Goal: Task Accomplishment & Management: Complete application form

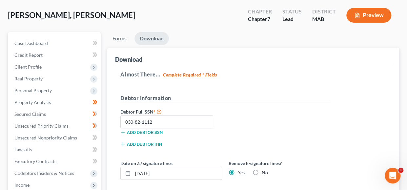
scroll to position [26, 0]
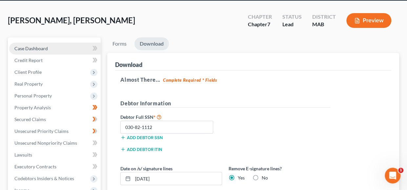
click at [39, 46] on span "Case Dashboard" at bounding box center [30, 49] width 33 height 6
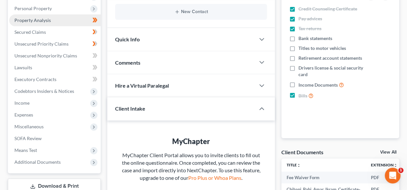
scroll to position [117, 0]
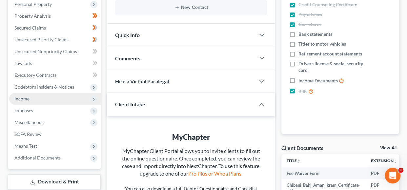
click at [44, 100] on span "Income" at bounding box center [55, 99] width 92 height 12
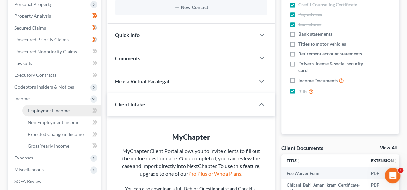
click at [58, 112] on span "Employment Income" at bounding box center [49, 111] width 42 height 6
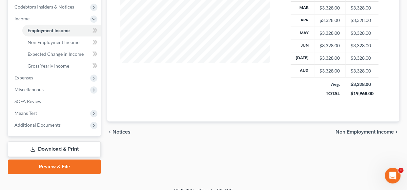
scroll to position [198, 0]
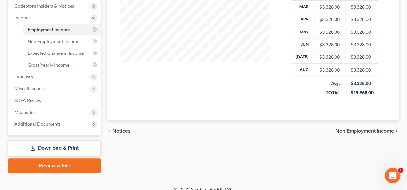
click at [350, 129] on span "Non Employment Income" at bounding box center [365, 130] width 58 height 5
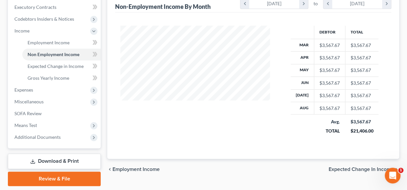
scroll to position [205, 0]
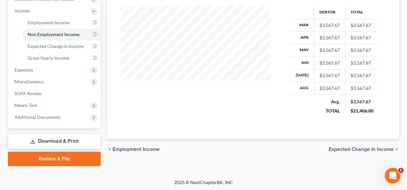
click at [352, 149] on span "Expected Change in Income" at bounding box center [361, 149] width 65 height 5
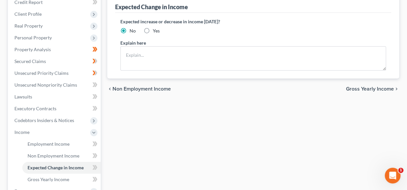
scroll to position [86, 0]
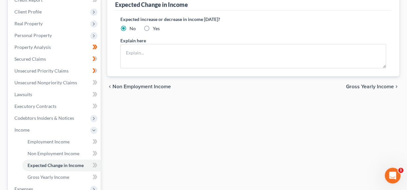
click at [362, 87] on span "Gross Yearly Income" at bounding box center [370, 86] width 48 height 5
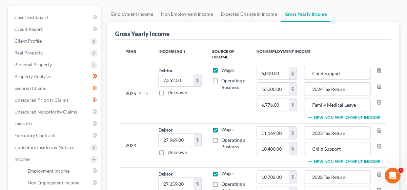
scroll to position [57, 0]
click at [166, 79] on input "7,552.00" at bounding box center [176, 80] width 35 height 12
type input "10,916.00"
click at [203, 100] on td "Debtor 10,916.00 $ Unknown Balance Undetermined 10,916.00 $ Unknown" at bounding box center [180, 93] width 54 height 60
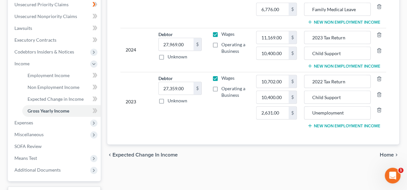
scroll to position [153, 0]
click at [381, 152] on span "Home" at bounding box center [387, 154] width 14 height 5
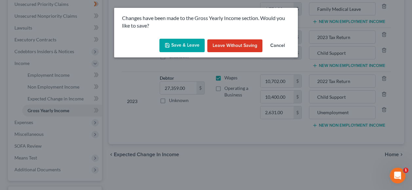
click at [187, 48] on button "Save & Leave" at bounding box center [181, 46] width 45 height 14
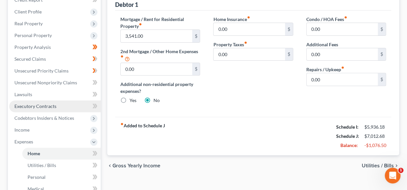
scroll to position [89, 0]
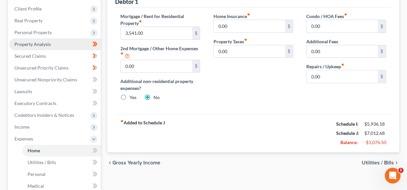
click at [41, 43] on span "Property Analysis" at bounding box center [32, 44] width 36 height 6
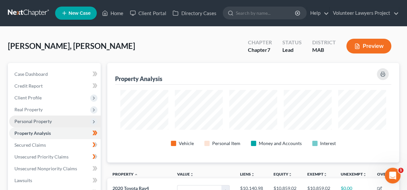
click at [39, 124] on span "Personal Property" at bounding box center [55, 121] width 92 height 12
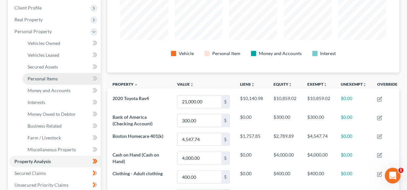
scroll to position [92, 0]
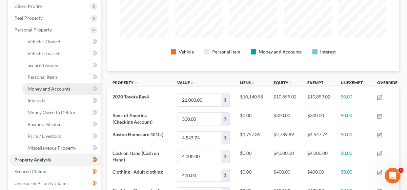
click at [46, 89] on span "Money and Accounts" at bounding box center [49, 89] width 43 height 6
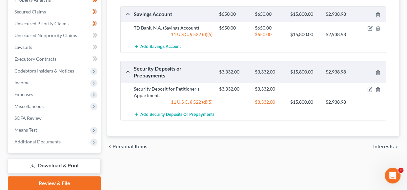
scroll to position [252, 0]
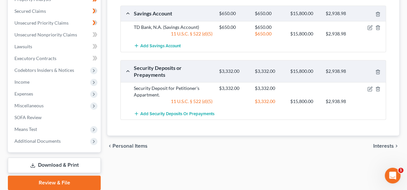
click at [377, 144] on span "Interests" at bounding box center [383, 145] width 21 height 5
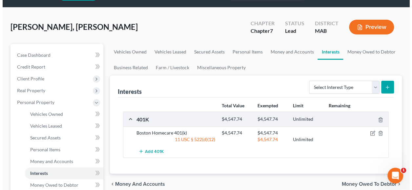
scroll to position [30, 0]
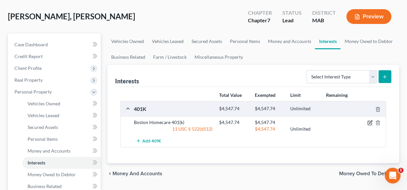
click at [370, 122] on icon "button" at bounding box center [370, 122] width 3 height 3
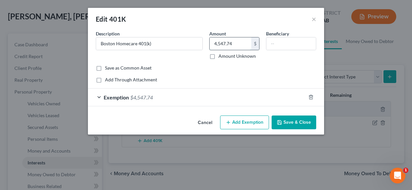
click at [227, 46] on input "4,547.74" at bounding box center [231, 43] width 42 height 12
type input "5"
type input "4,667.53"
click at [105, 95] on span "Exemption" at bounding box center [116, 97] width 25 height 6
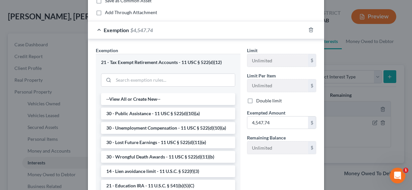
scroll to position [69, 0]
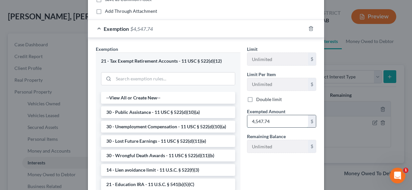
click at [263, 121] on input "4,547.74" at bounding box center [277, 121] width 61 height 12
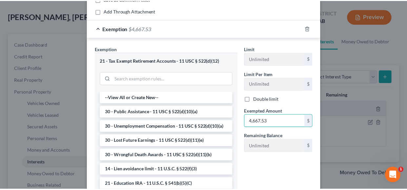
scroll to position [121, 0]
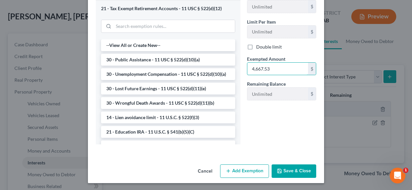
type input "4,667.53"
click at [284, 170] on button "Save & Close" at bounding box center [294, 171] width 45 height 14
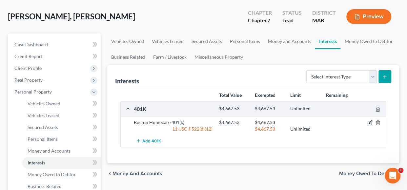
click at [369, 120] on icon "button" at bounding box center [369, 122] width 5 height 5
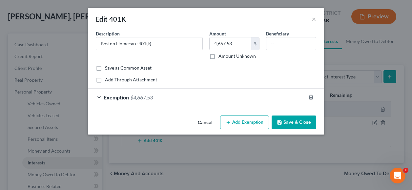
click at [288, 122] on button "Save & Close" at bounding box center [294, 122] width 45 height 14
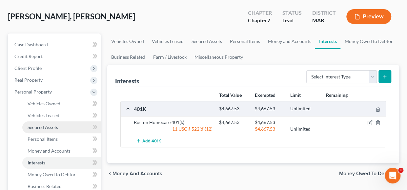
click at [50, 124] on span "Secured Assets" at bounding box center [43, 127] width 31 height 6
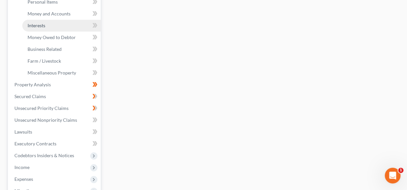
scroll to position [167, 0]
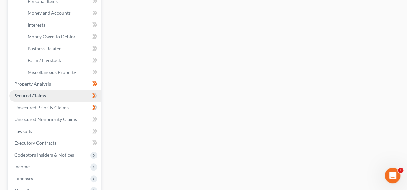
click at [47, 94] on link "Secured Claims" at bounding box center [55, 96] width 92 height 12
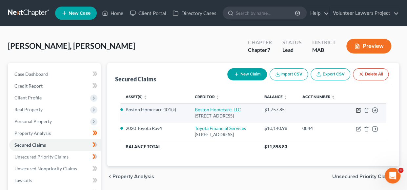
click at [358, 111] on icon "button" at bounding box center [359, 109] width 3 height 3
select select "22"
select select "4"
select select "0"
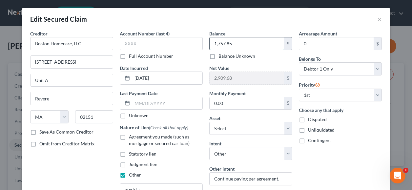
click at [219, 44] on input "1,757.85" at bounding box center [247, 43] width 74 height 12
type input "1,486.28"
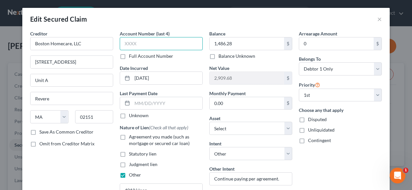
click at [134, 42] on input "text" at bounding box center [161, 43] width 83 height 13
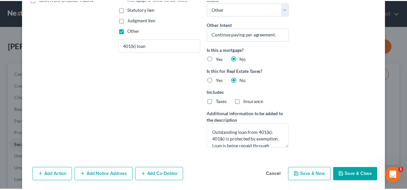
scroll to position [166, 0]
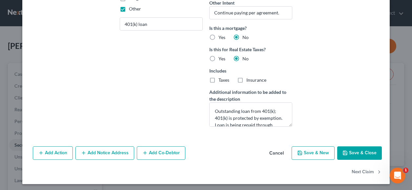
type input "4897"
click at [357, 155] on button "Save & Close" at bounding box center [359, 153] width 45 height 14
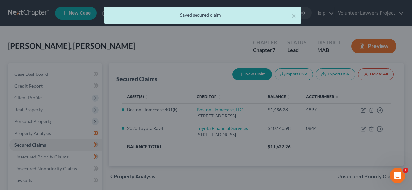
type input "3,181.25"
select select "16"
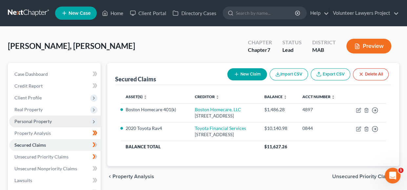
click at [65, 122] on span "Personal Property" at bounding box center [55, 121] width 92 height 12
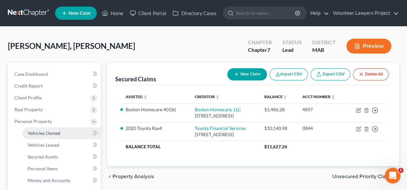
click at [64, 135] on link "Vehicles Owned" at bounding box center [61, 133] width 78 height 12
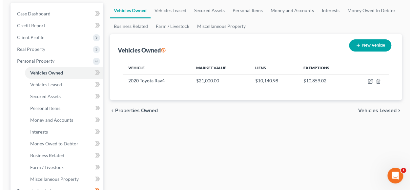
scroll to position [64, 0]
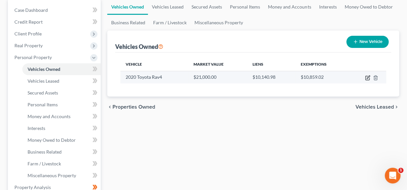
click at [367, 76] on icon "button" at bounding box center [367, 77] width 5 height 5
select select "0"
select select "6"
select select "2"
select select "0"
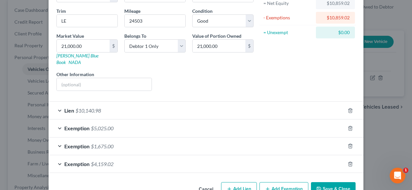
scroll to position [73, 0]
click at [252, 103] on div "Lien $10,140.98" at bounding box center [197, 109] width 297 height 17
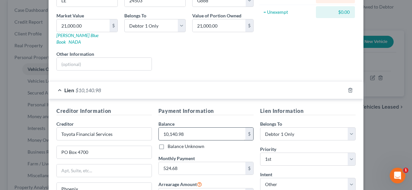
scroll to position [94, 0]
click at [180, 127] on input "10,140.98" at bounding box center [202, 133] width 87 height 12
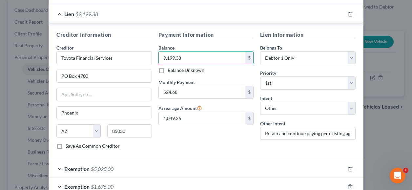
scroll to position [160, 0]
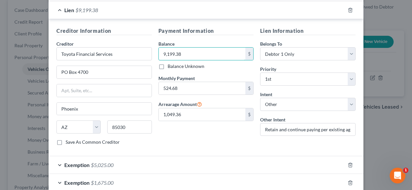
type input "9,199.38"
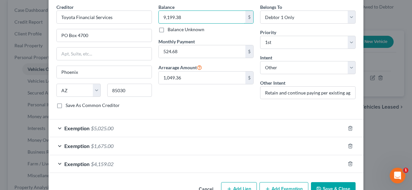
scroll to position [219, 0]
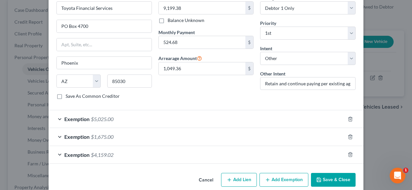
click at [325, 173] on button "Save & Close" at bounding box center [333, 180] width 45 height 14
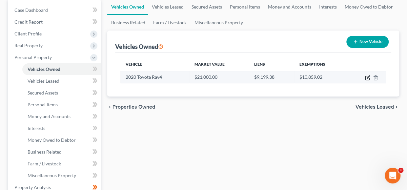
click at [368, 78] on icon "button" at bounding box center [368, 76] width 3 height 3
select select "0"
select select "6"
select select "2"
select select "0"
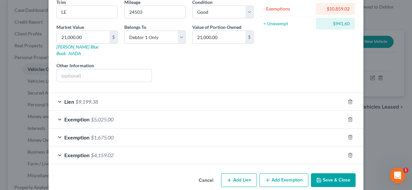
scroll to position [82, 0]
click at [97, 152] on span "$4,159.02" at bounding box center [102, 155] width 23 height 6
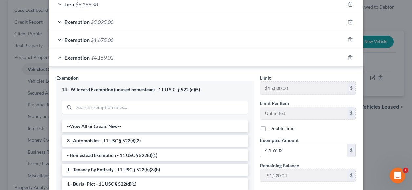
scroll to position [10, 0]
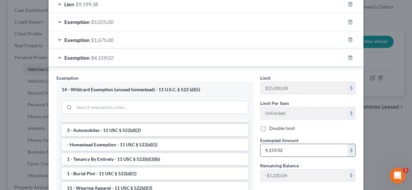
click at [283, 144] on input "4,159.02" at bounding box center [303, 150] width 87 height 12
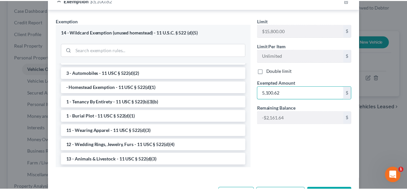
scroll to position [238, 0]
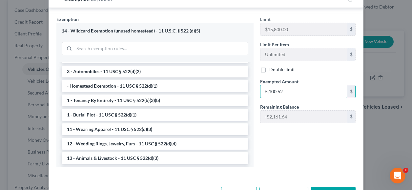
type input "5,100.62"
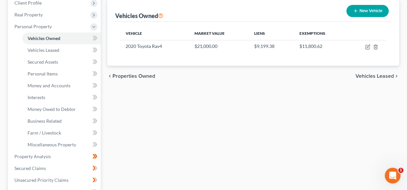
scroll to position [95, 0]
click at [381, 74] on span "Vehicles Leased" at bounding box center [375, 75] width 38 height 5
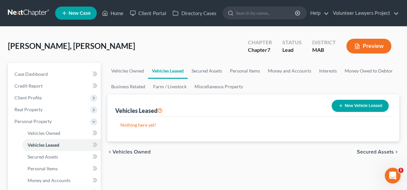
click at [378, 154] on span "Secured Assets" at bounding box center [375, 151] width 37 height 5
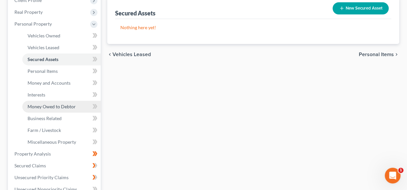
scroll to position [98, 0]
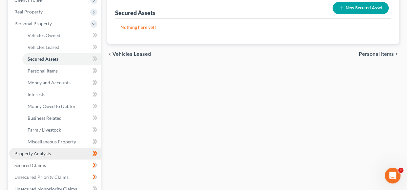
click at [56, 150] on link "Property Analysis" at bounding box center [55, 154] width 92 height 12
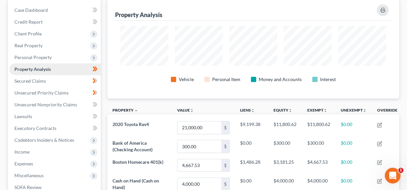
scroll to position [64, 0]
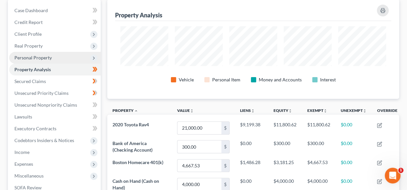
click at [35, 55] on span "Personal Property" at bounding box center [32, 58] width 37 height 6
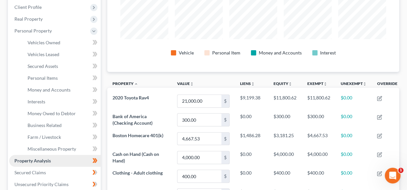
scroll to position [90, 0]
click at [54, 90] on span "Money and Accounts" at bounding box center [49, 90] width 43 height 6
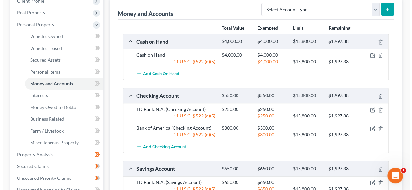
scroll to position [96, 0]
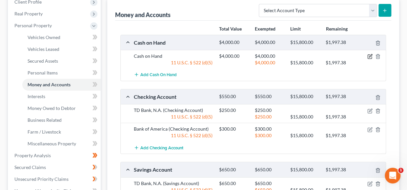
click at [371, 54] on icon "button" at bounding box center [369, 56] width 5 height 5
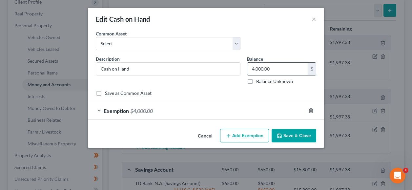
click at [271, 70] on input "4,000.00" at bounding box center [277, 69] width 61 height 12
type input "2,000"
click at [142, 106] on div "Exemption $4,000.00" at bounding box center [197, 110] width 218 height 17
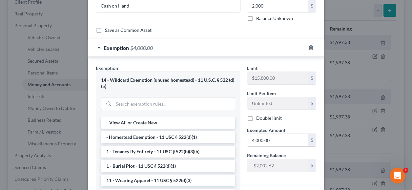
scroll to position [64, 0]
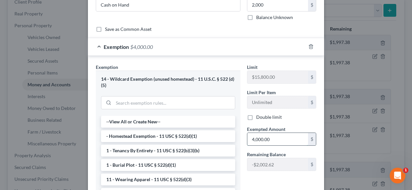
click at [263, 141] on input "4,000.00" at bounding box center [277, 139] width 61 height 12
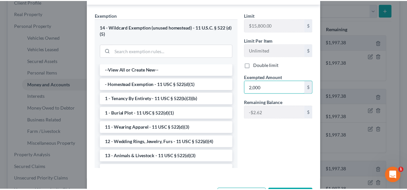
scroll to position [140, 0]
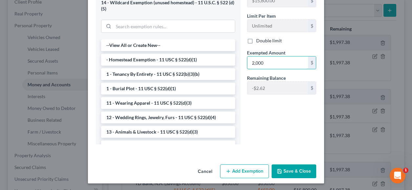
type input "2,000"
click at [295, 168] on button "Save & Close" at bounding box center [294, 171] width 45 height 14
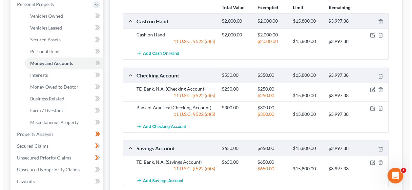
scroll to position [117, 0]
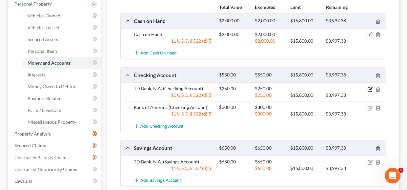
click at [369, 88] on icon "button" at bounding box center [370, 88] width 3 height 3
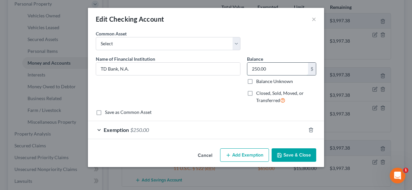
click at [257, 69] on input "250.00" at bounding box center [277, 69] width 61 height 12
type input "400"
click at [149, 132] on span "$250.00" at bounding box center [139, 130] width 19 height 6
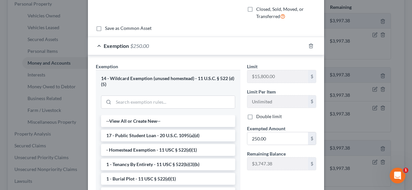
scroll to position [86, 0]
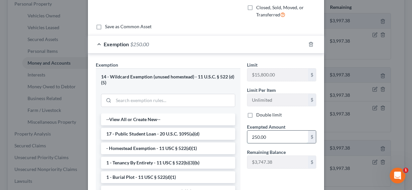
click at [253, 135] on input "250.00" at bounding box center [277, 137] width 61 height 12
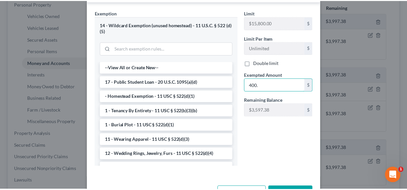
scroll to position [158, 0]
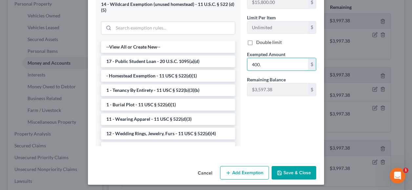
type input "400."
click at [289, 169] on button "Save & Close" at bounding box center [294, 173] width 45 height 14
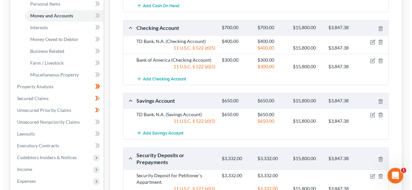
scroll to position [165, 0]
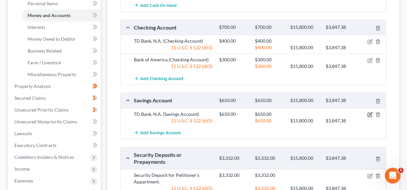
click at [369, 113] on icon "button" at bounding box center [370, 113] width 3 height 3
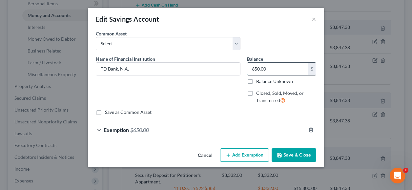
click at [261, 69] on input "650.00" at bounding box center [277, 69] width 61 height 12
type input "800"
click at [141, 128] on span "$650.00" at bounding box center [139, 130] width 19 height 6
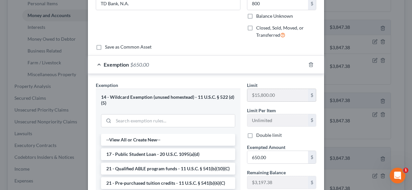
scroll to position [66, 0]
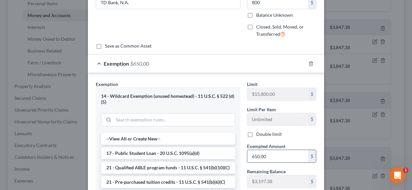
click at [255, 155] on input "650.00" at bounding box center [277, 156] width 61 height 12
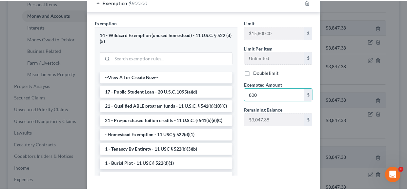
scroll to position [160, 0]
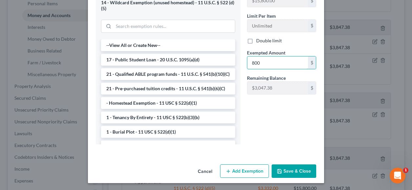
type input "800"
click at [291, 172] on button "Save & Close" at bounding box center [294, 171] width 45 height 14
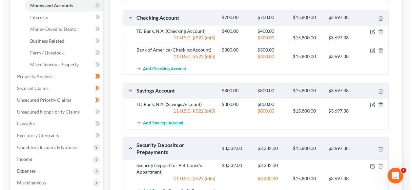
scroll to position [174, 0]
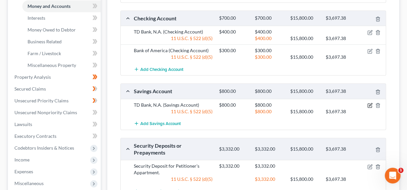
click at [369, 104] on icon "button" at bounding box center [369, 105] width 5 height 5
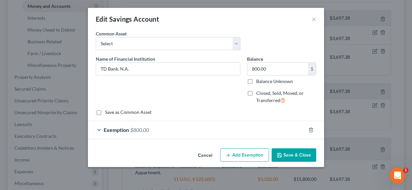
click at [217, 134] on div "Exemption $800.00" at bounding box center [197, 129] width 218 height 17
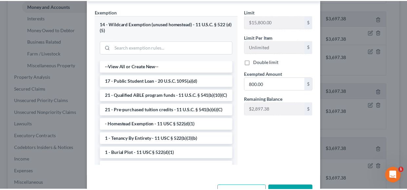
scroll to position [160, 0]
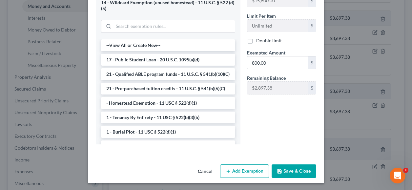
click at [295, 170] on button "Save & Close" at bounding box center [294, 171] width 45 height 14
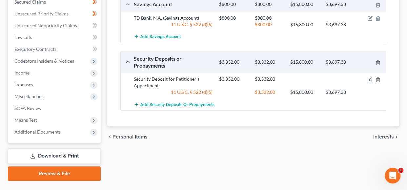
scroll to position [262, 0]
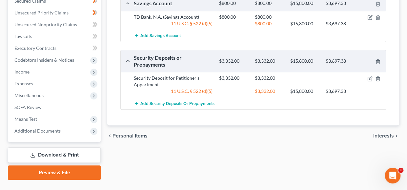
click at [385, 133] on span "Interests" at bounding box center [383, 135] width 21 height 5
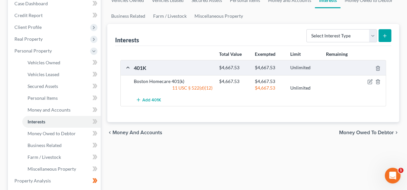
click at [353, 131] on span "Money Owed to Debtor" at bounding box center [366, 132] width 55 height 5
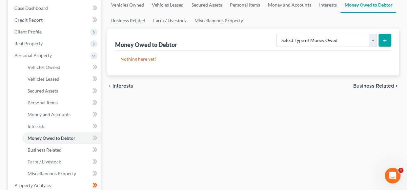
scroll to position [67, 0]
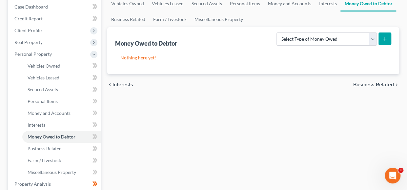
click at [368, 85] on span "Business Related" at bounding box center [373, 84] width 41 height 5
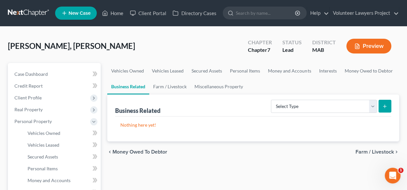
click at [363, 149] on span "Farm / Livestock" at bounding box center [375, 151] width 38 height 5
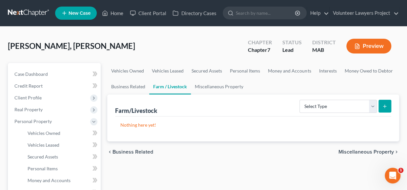
click at [363, 149] on span "Miscellaneous Property" at bounding box center [366, 151] width 55 height 5
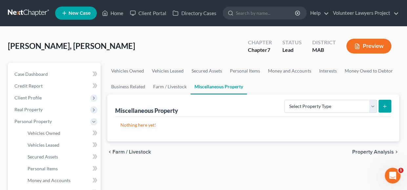
click at [363, 149] on span "Property Analysis" at bounding box center [373, 151] width 42 height 5
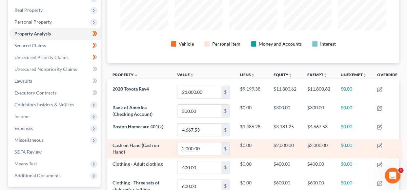
scroll to position [100, 0]
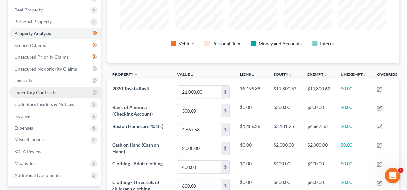
click at [48, 90] on span "Executory Contracts" at bounding box center [35, 93] width 42 height 6
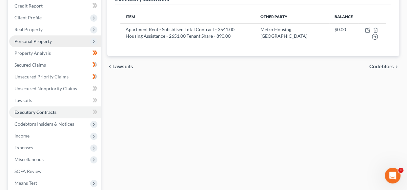
click at [39, 42] on span "Personal Property" at bounding box center [32, 41] width 37 height 6
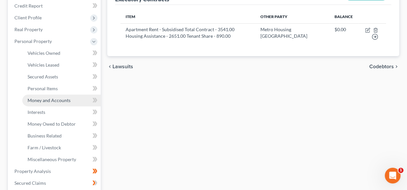
click at [46, 101] on span "Money and Accounts" at bounding box center [49, 100] width 43 height 6
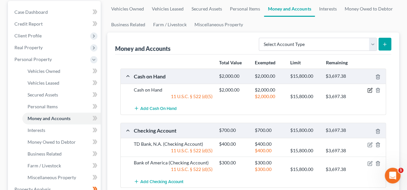
click at [371, 90] on icon "button" at bounding box center [369, 90] width 5 height 5
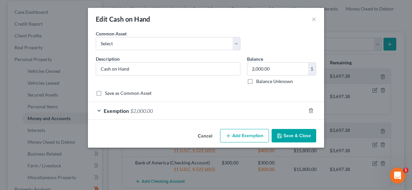
click at [211, 113] on div "Exemption $2,000.00" at bounding box center [197, 110] width 218 height 17
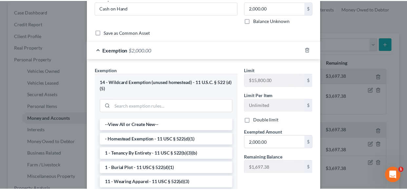
scroll to position [135, 0]
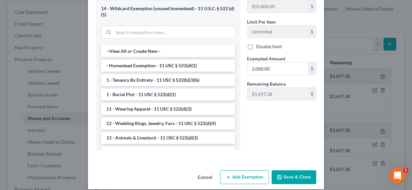
click at [297, 176] on button "Save & Close" at bounding box center [294, 177] width 45 height 14
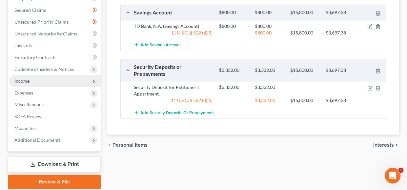
scroll to position [260, 0]
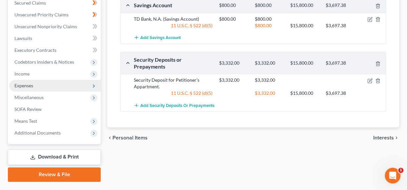
click at [63, 85] on span "Expenses" at bounding box center [55, 86] width 92 height 12
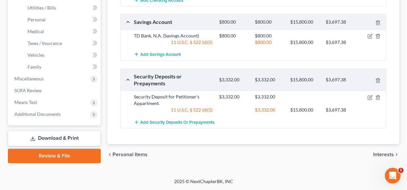
scroll to position [142, 0]
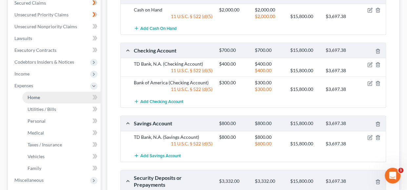
click at [59, 97] on link "Home" at bounding box center [61, 98] width 78 height 12
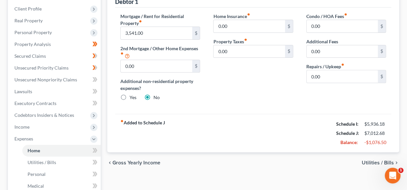
scroll to position [86, 0]
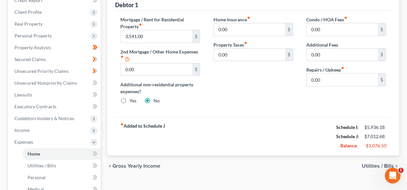
click at [368, 165] on span "Utilities / Bills" at bounding box center [378, 165] width 32 height 5
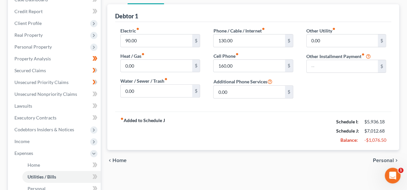
scroll to position [75, 0]
click at [141, 42] on input "90.00" at bounding box center [156, 40] width 71 height 12
click at [167, 41] on input "90.00" at bounding box center [156, 40] width 71 height 12
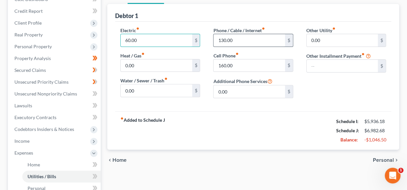
type input "60.00"
click at [233, 41] on input "130.00" at bounding box center [249, 40] width 71 height 12
click at [240, 42] on input "130.00" at bounding box center [249, 40] width 71 height 12
click at [246, 66] on input "160.00" at bounding box center [249, 65] width 71 height 12
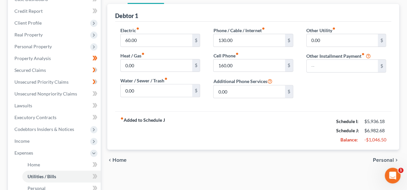
click at [391, 158] on span "Personal" at bounding box center [383, 159] width 21 height 5
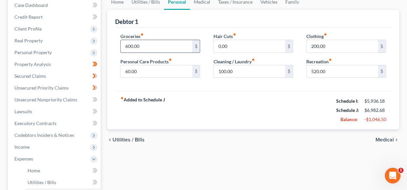
scroll to position [69, 0]
click at [126, 45] on input "600.00" at bounding box center [156, 46] width 71 height 12
type input "480.00"
click at [316, 70] on input "520.00" at bounding box center [342, 71] width 71 height 12
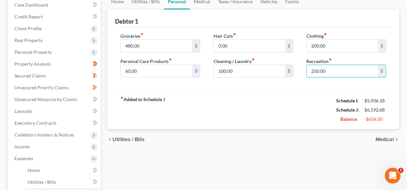
type input "250.00"
click at [302, 83] on div "Groceries fiber_manual_record 480.00 $ Personal Care Products fiber_manual_reco…" at bounding box center [253, 59] width 276 height 64
click at [391, 137] on span "Medical" at bounding box center [385, 139] width 18 height 5
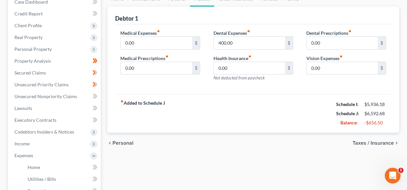
scroll to position [74, 0]
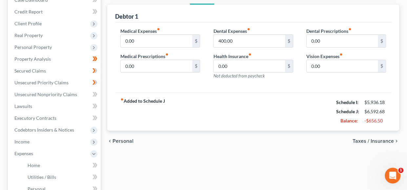
click at [142, 101] on strong "fiber_manual_record Added to Schedule J" at bounding box center [142, 112] width 45 height 28
click at [118, 140] on span "Personal" at bounding box center [123, 140] width 21 height 5
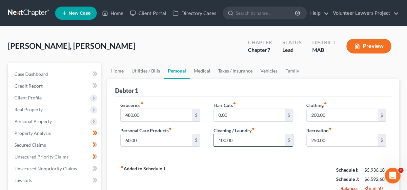
click at [236, 137] on input "100.00" at bounding box center [249, 140] width 71 height 12
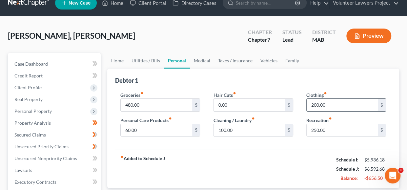
click at [319, 104] on input "200.00" at bounding box center [342, 105] width 71 height 12
click at [317, 106] on input "100.00" at bounding box center [342, 105] width 71 height 12
click at [339, 103] on input "100.00" at bounding box center [342, 105] width 71 height 12
type input "1"
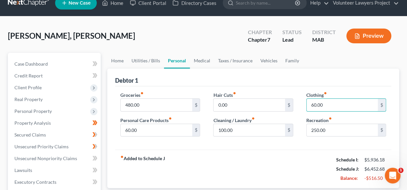
type input "60.00"
click at [322, 147] on div "Groceries fiber_manual_record 480.00 $ Personal Care Products fiber_manual_reco…" at bounding box center [253, 118] width 276 height 64
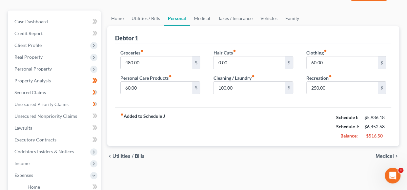
scroll to position [54, 0]
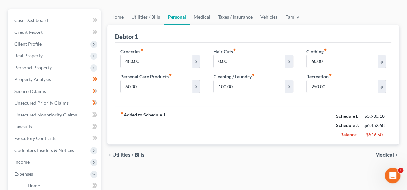
click at [380, 152] on span "Medical" at bounding box center [385, 154] width 18 height 5
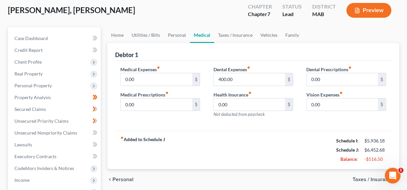
scroll to position [36, 0]
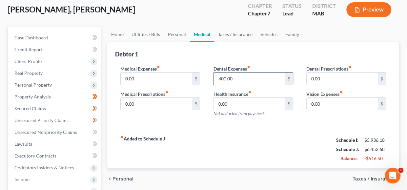
click at [231, 78] on input "400.00" at bounding box center [249, 79] width 71 height 12
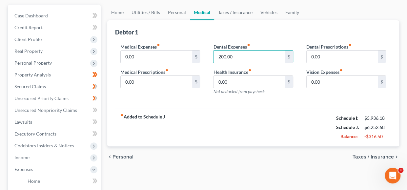
scroll to position [59, 0]
type input "200.00"
click at [372, 156] on span "Taxes / Insurance" at bounding box center [373, 156] width 41 height 5
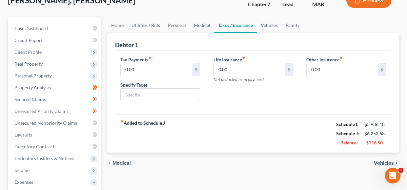
scroll to position [46, 0]
click at [381, 160] on span "Vehicles" at bounding box center [384, 162] width 20 height 5
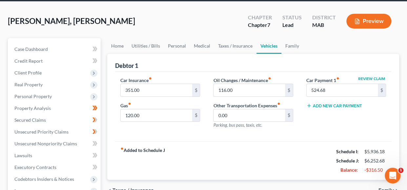
scroll to position [28, 0]
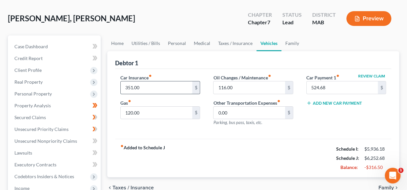
click at [145, 87] on input "351.00" at bounding box center [156, 87] width 71 height 12
type input "155.00"
click at [229, 129] on div "Oil Changes / Maintenance fiber_manual_record 116.00 $ Other Transportation Exp…" at bounding box center [253, 102] width 93 height 57
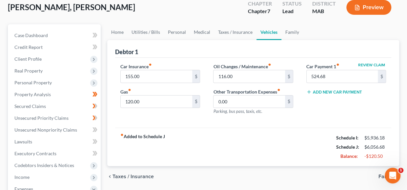
scroll to position [40, 0]
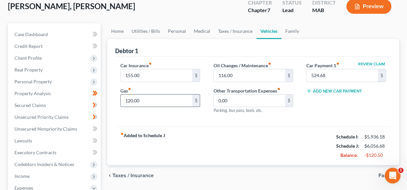
click at [166, 99] on input "120.00" at bounding box center [156, 100] width 71 height 12
type input "160.00"
click at [217, 118] on div "Oil Changes / Maintenance fiber_manual_record 116.00 $ Other Transportation Exp…" at bounding box center [253, 90] width 93 height 57
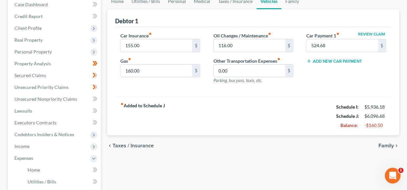
scroll to position [70, 0]
click at [385, 143] on span "Family" at bounding box center [386, 145] width 15 height 5
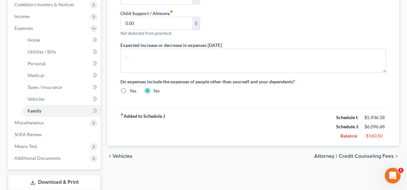
scroll to position [200, 0]
click at [363, 154] on span "Attorney / Credit Counseling Fees" at bounding box center [354, 155] width 80 height 5
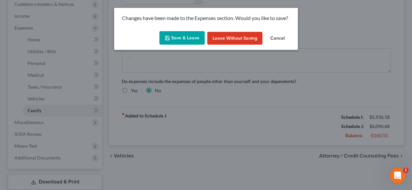
click at [184, 37] on button "Save & Leave" at bounding box center [181, 38] width 45 height 14
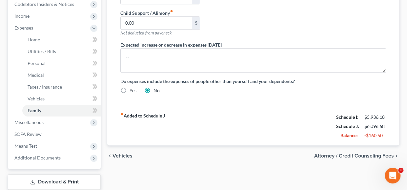
select select "0"
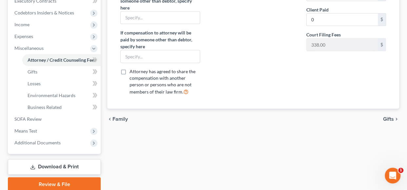
scroll to position [192, 0]
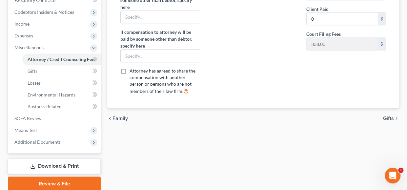
click at [387, 116] on span "Gifts" at bounding box center [388, 118] width 11 height 5
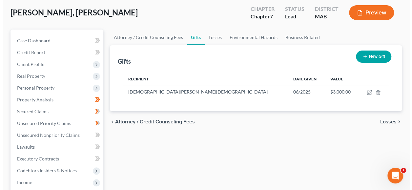
scroll to position [43, 0]
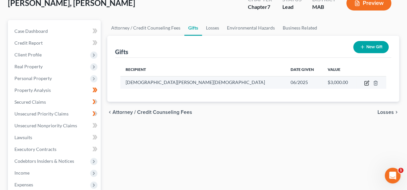
click at [368, 83] on icon "button" at bounding box center [366, 82] width 5 height 5
select select "22"
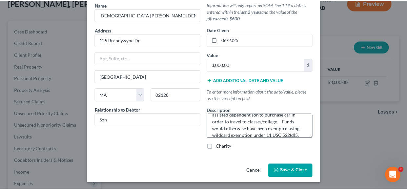
scroll to position [10, 0]
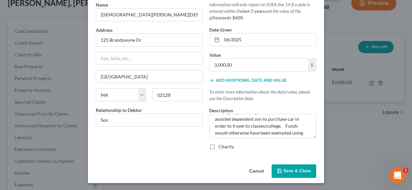
click at [297, 169] on span "Save & Close" at bounding box center [297, 171] width 28 height 6
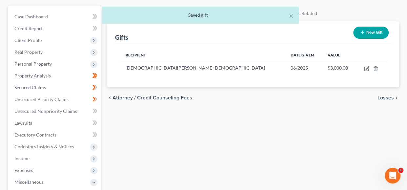
scroll to position [58, 0]
click at [383, 96] on span "Losses" at bounding box center [386, 97] width 16 height 5
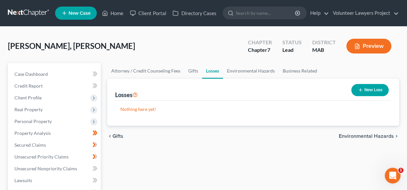
click at [363, 134] on span "Environmental Hazards" at bounding box center [366, 136] width 55 height 5
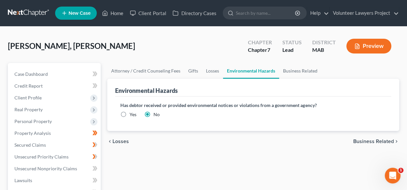
click at [365, 141] on span "Business Related" at bounding box center [373, 141] width 41 height 5
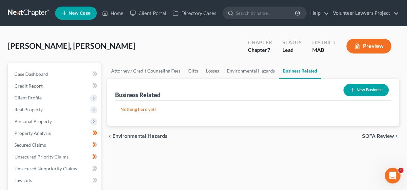
click at [377, 134] on span "SOFA Review" at bounding box center [378, 136] width 32 height 5
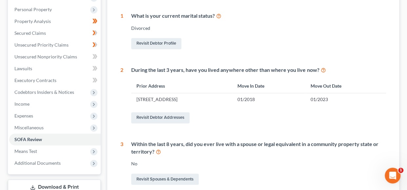
scroll to position [113, 0]
click at [167, 115] on link "Revisit Debtor Addresses" at bounding box center [160, 117] width 58 height 11
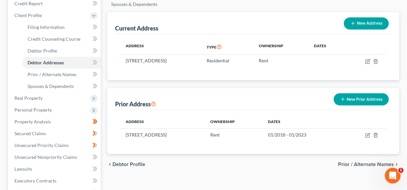
scroll to position [97, 0]
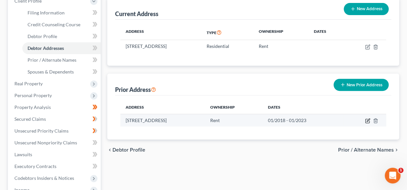
click at [366, 121] on icon "button" at bounding box center [367, 120] width 5 height 5
select select "22"
select select "12"
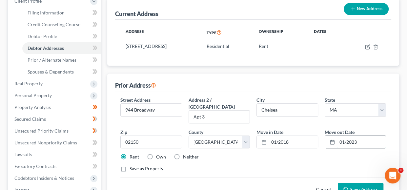
click at [343, 136] on input "01/2023" at bounding box center [361, 142] width 49 height 12
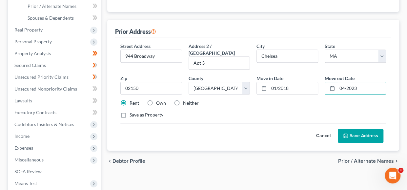
scroll to position [151, 0]
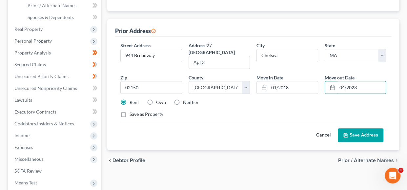
type input "04/2023"
click at [363, 130] on button "Save Address" at bounding box center [361, 135] width 46 height 14
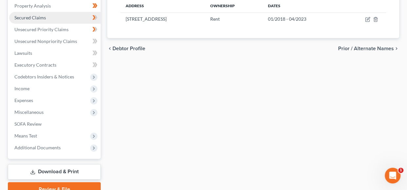
scroll to position [200, 0]
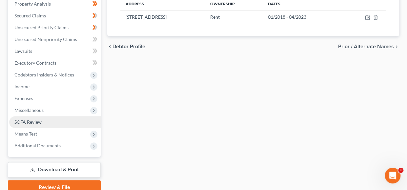
click at [46, 118] on link "SOFA Review" at bounding box center [55, 122] width 92 height 12
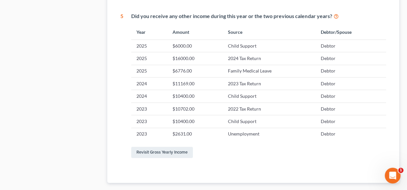
scroll to position [407, 0]
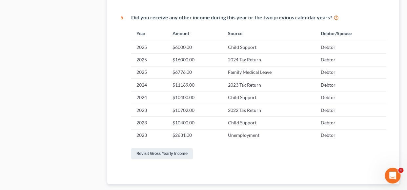
click at [230, 130] on td "Unemployment" at bounding box center [269, 135] width 93 height 12
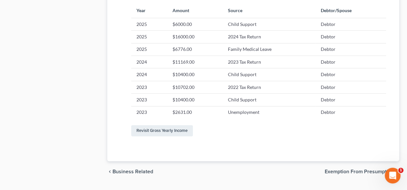
scroll to position [431, 0]
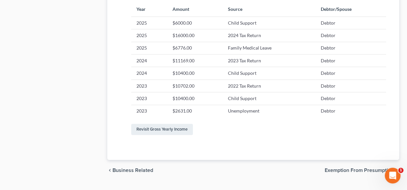
click at [355, 170] on span "Exemption from Presumption" at bounding box center [359, 170] width 69 height 5
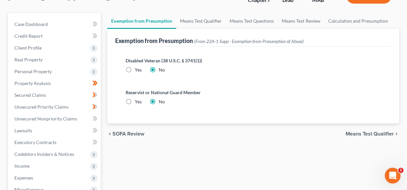
scroll to position [51, 0]
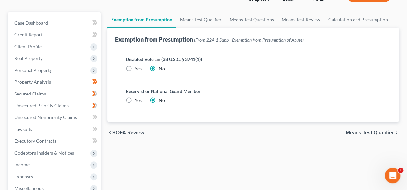
click at [364, 130] on span "Means Test Qualifier" at bounding box center [370, 132] width 48 height 5
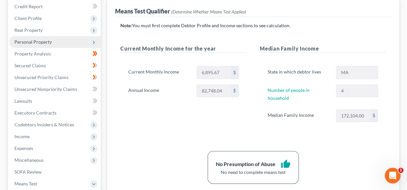
scroll to position [94, 0]
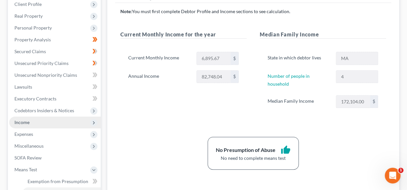
click at [40, 122] on span "Income" at bounding box center [55, 122] width 92 height 12
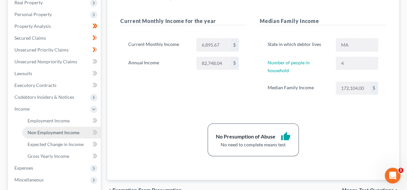
scroll to position [107, 0]
click at [52, 134] on span "Non Employment Income" at bounding box center [54, 132] width 52 height 6
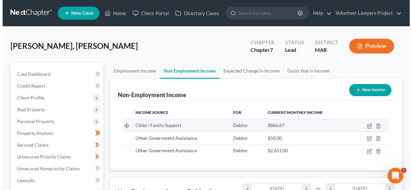
scroll to position [117, 163]
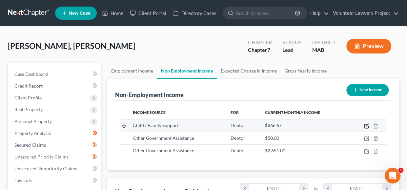
click at [368, 124] on icon "button" at bounding box center [366, 125] width 5 height 5
select select "7"
select select "3"
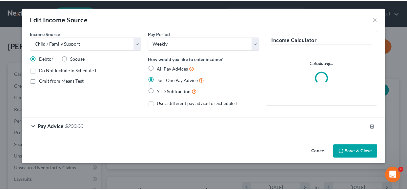
scroll to position [117, 165]
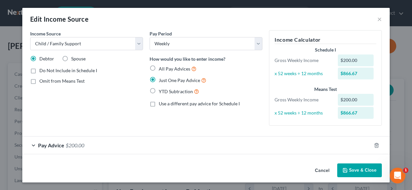
click at [353, 171] on button "Save & Close" at bounding box center [359, 170] width 45 height 14
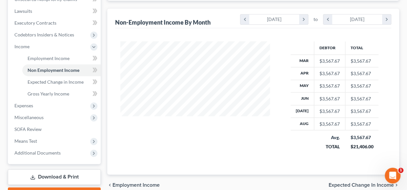
scroll to position [173, 0]
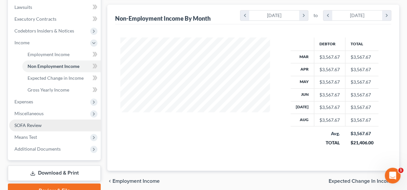
click at [38, 128] on link "SOFA Review" at bounding box center [55, 125] width 92 height 12
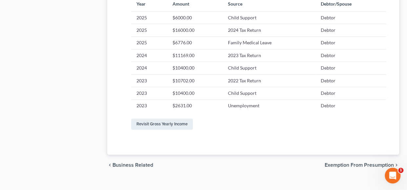
scroll to position [445, 0]
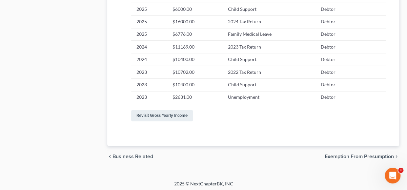
click at [358, 155] on span "Exemption from Presumption" at bounding box center [359, 156] width 69 height 5
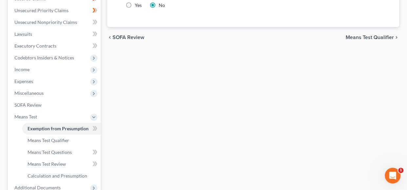
scroll to position [147, 0]
click at [376, 35] on span "Means Test Qualifier" at bounding box center [370, 36] width 48 height 5
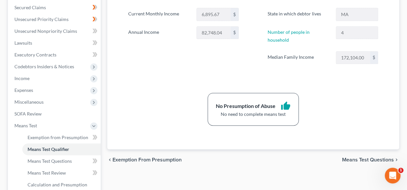
scroll to position [138, 0]
click at [366, 158] on span "Means Test Questions" at bounding box center [368, 159] width 52 height 5
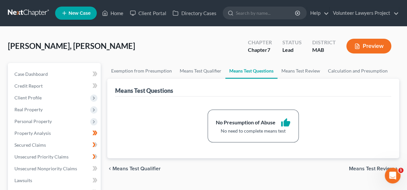
click at [362, 166] on span "Means Test Review" at bounding box center [371, 168] width 45 height 5
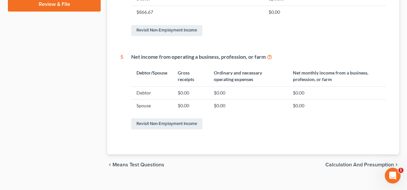
scroll to position [381, 0]
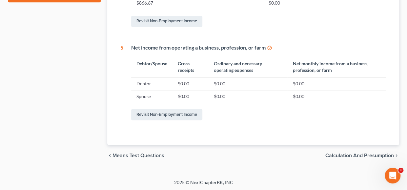
drag, startPoint x: 238, startPoint y: 112, endPoint x: 354, endPoint y: 155, distance: 123.3
click at [354, 155] on span "Calculation and Presumption" at bounding box center [359, 155] width 69 height 5
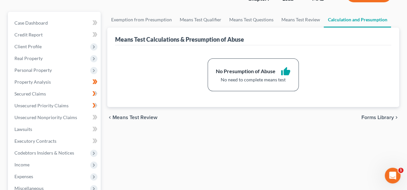
scroll to position [54, 0]
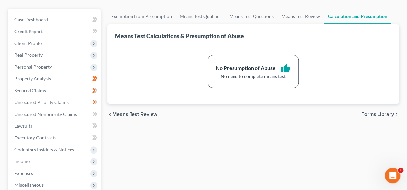
click at [375, 114] on span "Forms Library" at bounding box center [378, 114] width 32 height 5
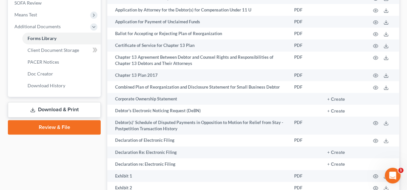
scroll to position [246, 0]
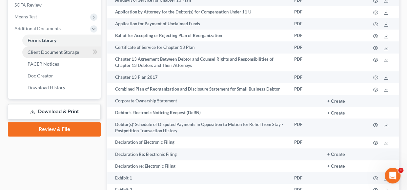
click at [64, 50] on span "Client Document Storage" at bounding box center [54, 52] width 52 height 6
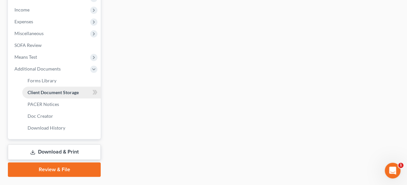
scroll to position [7, 0]
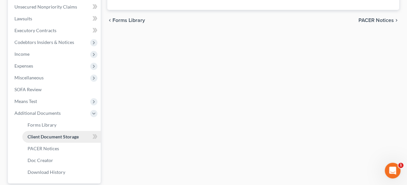
select select "0"
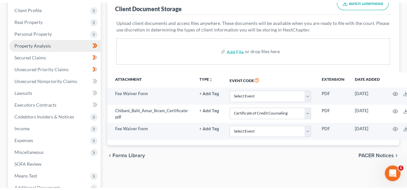
scroll to position [93, 0]
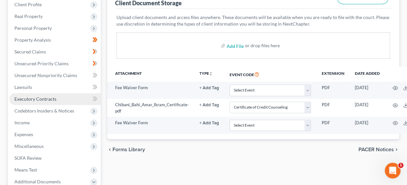
click at [47, 101] on link "Executory Contracts" at bounding box center [55, 99] width 92 height 12
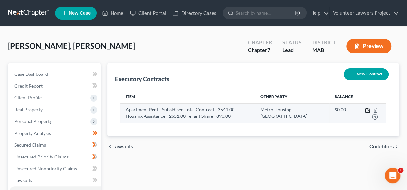
click at [365, 110] on icon "button" at bounding box center [367, 111] width 4 height 4
select select "3"
select select "22"
select select "0"
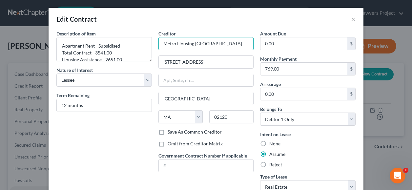
click at [189, 43] on input "Metro Housing [GEOGRAPHIC_DATA]" at bounding box center [205, 43] width 95 height 13
type input "[GEOGRAPHIC_DATA]"
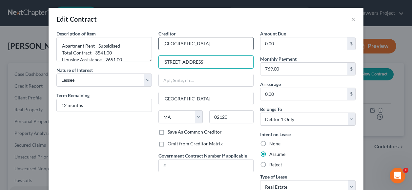
type input "[STREET_ADDRESS]"
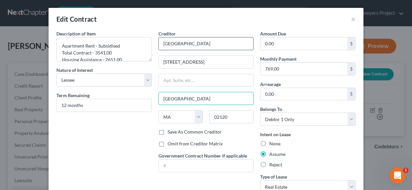
type input "[GEOGRAPHIC_DATA]"
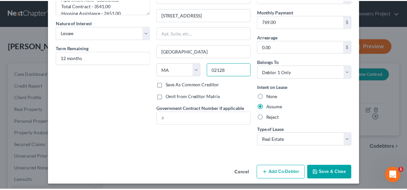
scroll to position [49, 0]
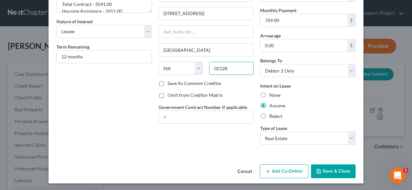
type input "02128"
type input "[GEOGRAPHIC_DATA]"
click at [334, 170] on button "Save & Close" at bounding box center [333, 171] width 45 height 14
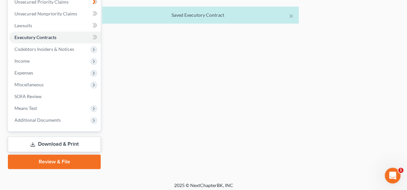
scroll to position [158, 0]
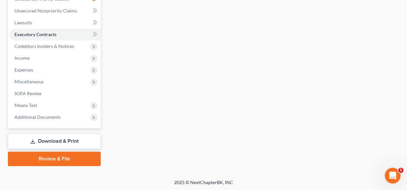
click at [62, 140] on link "Download & Print" at bounding box center [54, 141] width 93 height 15
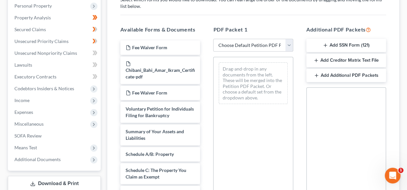
scroll to position [116, 0]
click at [261, 44] on select "Choose Default Petition PDF Packet Complete Bankruptcy Petition (all forms and …" at bounding box center [253, 44] width 80 height 13
select select "3"
click at [213, 38] on select "Choose Default Petition PDF Packet Complete Bankruptcy Petition (all forms and …" at bounding box center [253, 44] width 80 height 13
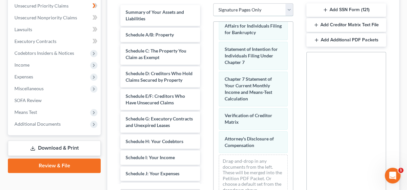
scroll to position [221, 0]
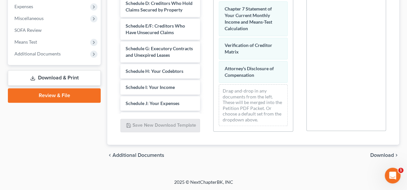
click at [387, 156] on span "Download" at bounding box center [382, 155] width 24 height 5
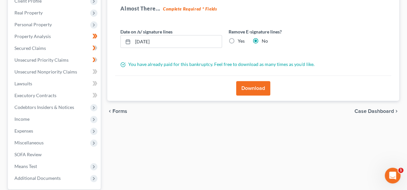
scroll to position [94, 0]
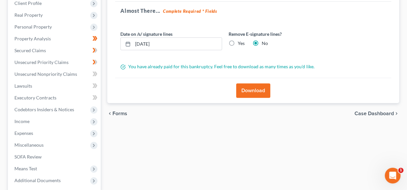
click at [238, 43] on label "Yes" at bounding box center [241, 43] width 7 height 7
click at [240, 43] on input "Yes" at bounding box center [242, 42] width 4 height 4
radio input "true"
radio input "false"
click at [252, 95] on button "Download" at bounding box center [253, 90] width 34 height 14
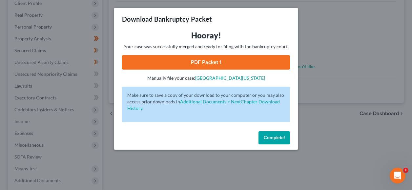
click at [227, 61] on link "PDF Packet 1" at bounding box center [206, 62] width 168 height 14
click at [238, 168] on div "Download Bankruptcy Packet Hooray! Your case was successfully merged and ready …" at bounding box center [206, 95] width 412 height 190
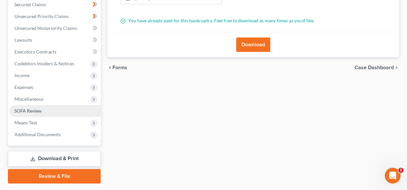
scroll to position [139, 0]
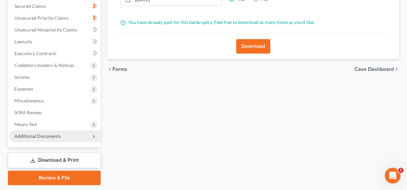
click at [51, 139] on span "Additional Documents" at bounding box center [55, 136] width 92 height 12
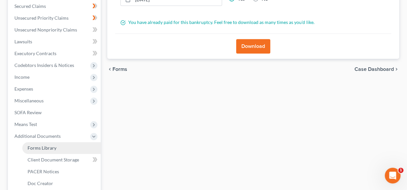
click at [52, 149] on span "Forms Library" at bounding box center [42, 148] width 29 height 6
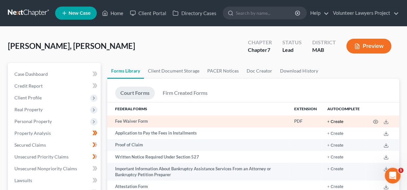
click at [335, 122] on button "+ Create" at bounding box center [335, 122] width 16 height 4
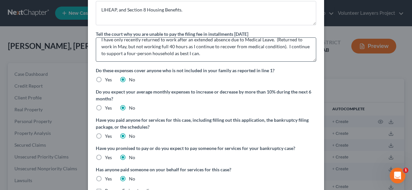
scroll to position [142, 0]
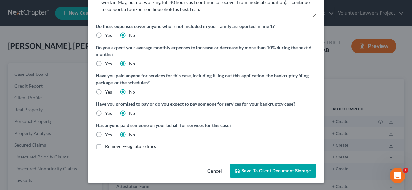
click at [117, 146] on span "Remove E-signature lines" at bounding box center [130, 146] width 51 height 6
click at [112, 146] on input "Remove E-signature lines" at bounding box center [110, 145] width 4 height 4
checkbox input "true"
click at [281, 170] on span "Save to Client Document Storage" at bounding box center [276, 171] width 70 height 6
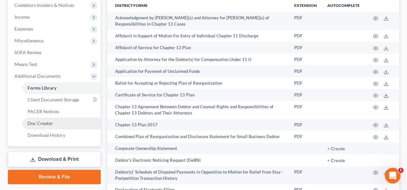
scroll to position [198, 0]
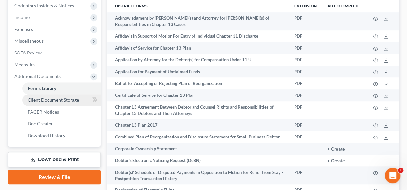
click at [61, 101] on span "Client Document Storage" at bounding box center [54, 100] width 52 height 6
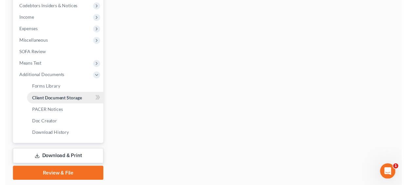
scroll to position [169, 0]
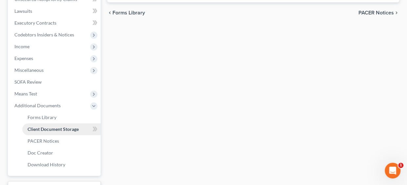
select select "0"
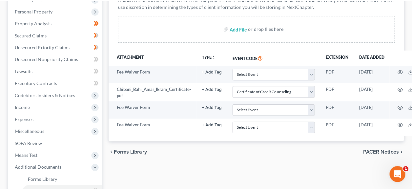
scroll to position [112, 0]
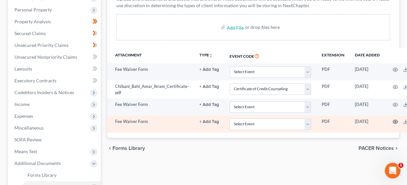
click at [395, 121] on circle "button" at bounding box center [395, 121] width 1 height 1
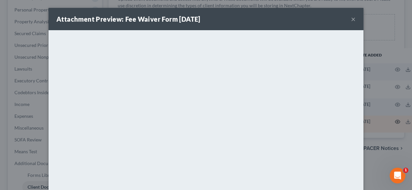
scroll to position [1, 0]
click at [351, 19] on button "×" at bounding box center [353, 19] width 5 height 8
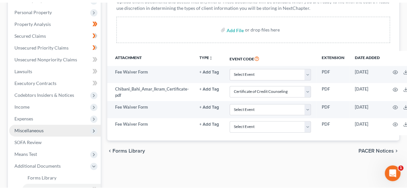
scroll to position [206, 0]
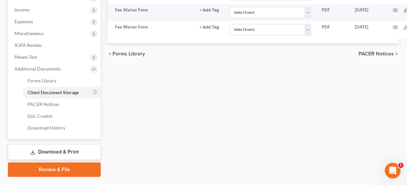
click at [62, 155] on link "Download & Print" at bounding box center [54, 151] width 93 height 15
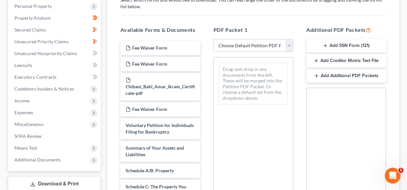
scroll to position [116, 0]
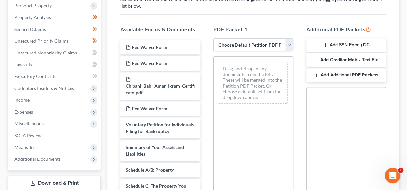
click at [339, 41] on button "Add SSN Form (121)" at bounding box center [346, 45] width 80 height 14
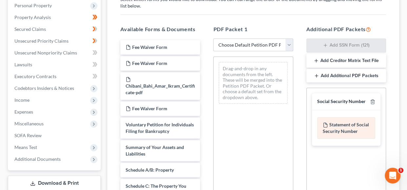
click at [339, 124] on div "Statement of Social Security Number" at bounding box center [346, 128] width 58 height 22
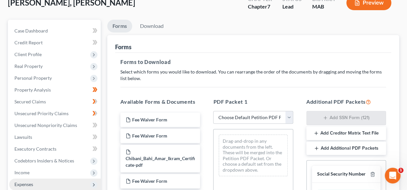
scroll to position [43, 0]
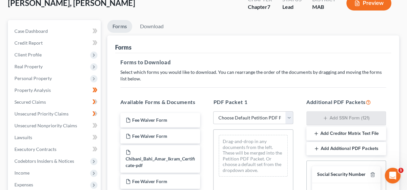
click at [119, 24] on link "Forms" at bounding box center [119, 26] width 25 height 13
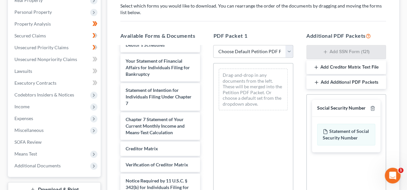
scroll to position [313, 0]
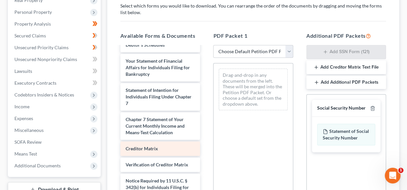
click at [160, 151] on div "Creditor Matrix" at bounding box center [160, 148] width 80 height 14
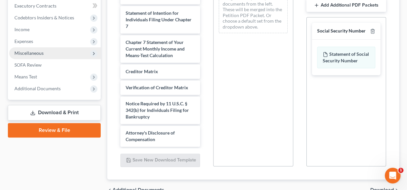
scroll to position [187, 0]
